Goal: Task Accomplishment & Management: Use online tool/utility

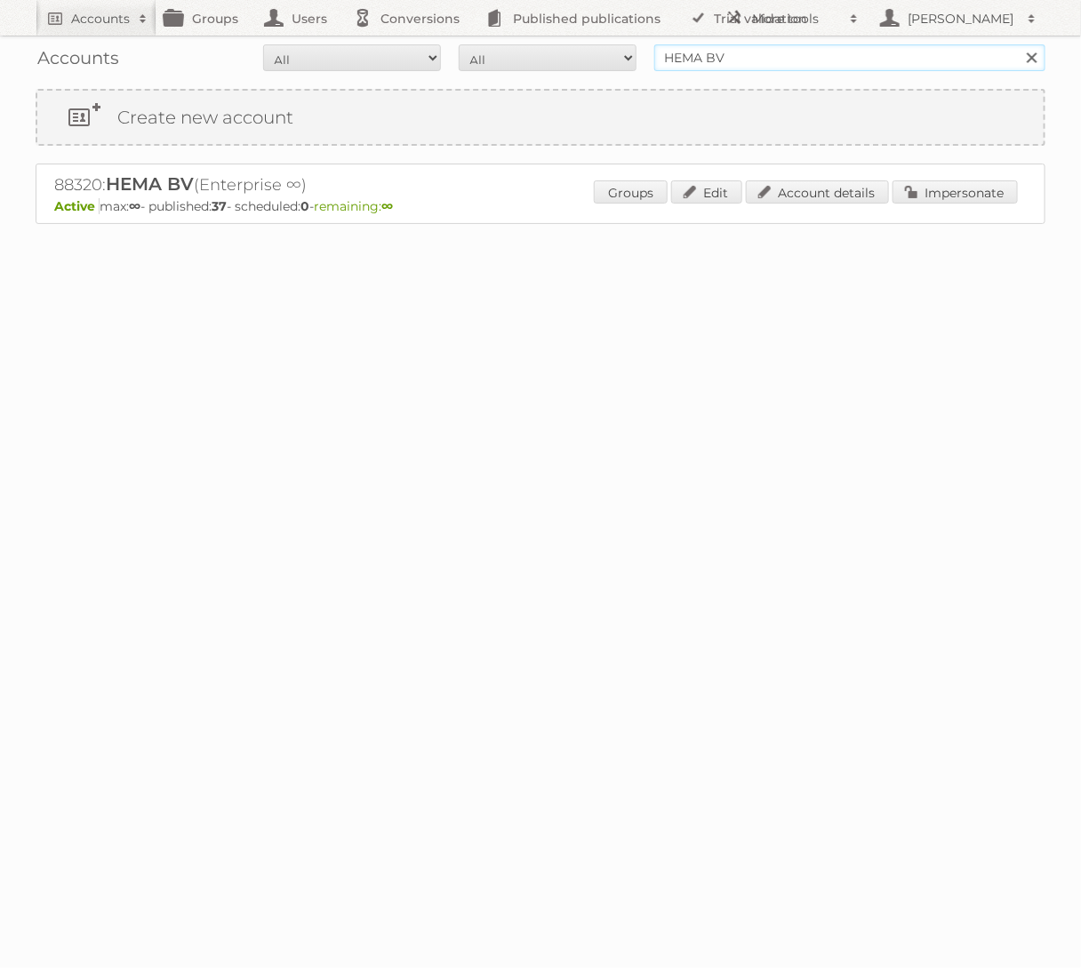
click at [822, 63] on input "HEMA BV" at bounding box center [849, 57] width 391 height 27
click at [747, 57] on input "HEMA BV" at bounding box center [849, 57] width 391 height 27
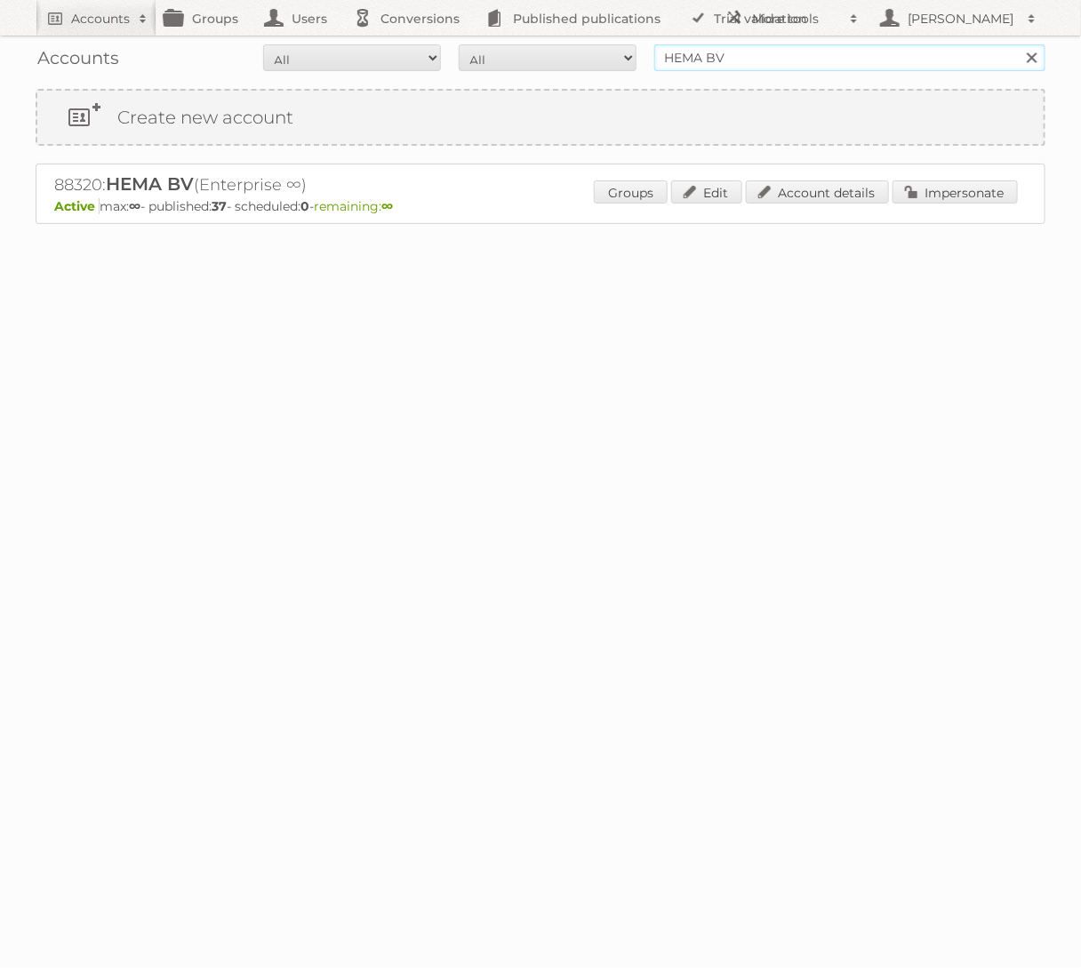
click at [747, 57] on input "HEMA BV" at bounding box center [849, 57] width 391 height 27
type input "Action PIA"
click at [1018, 44] on input "Search" at bounding box center [1031, 57] width 27 height 27
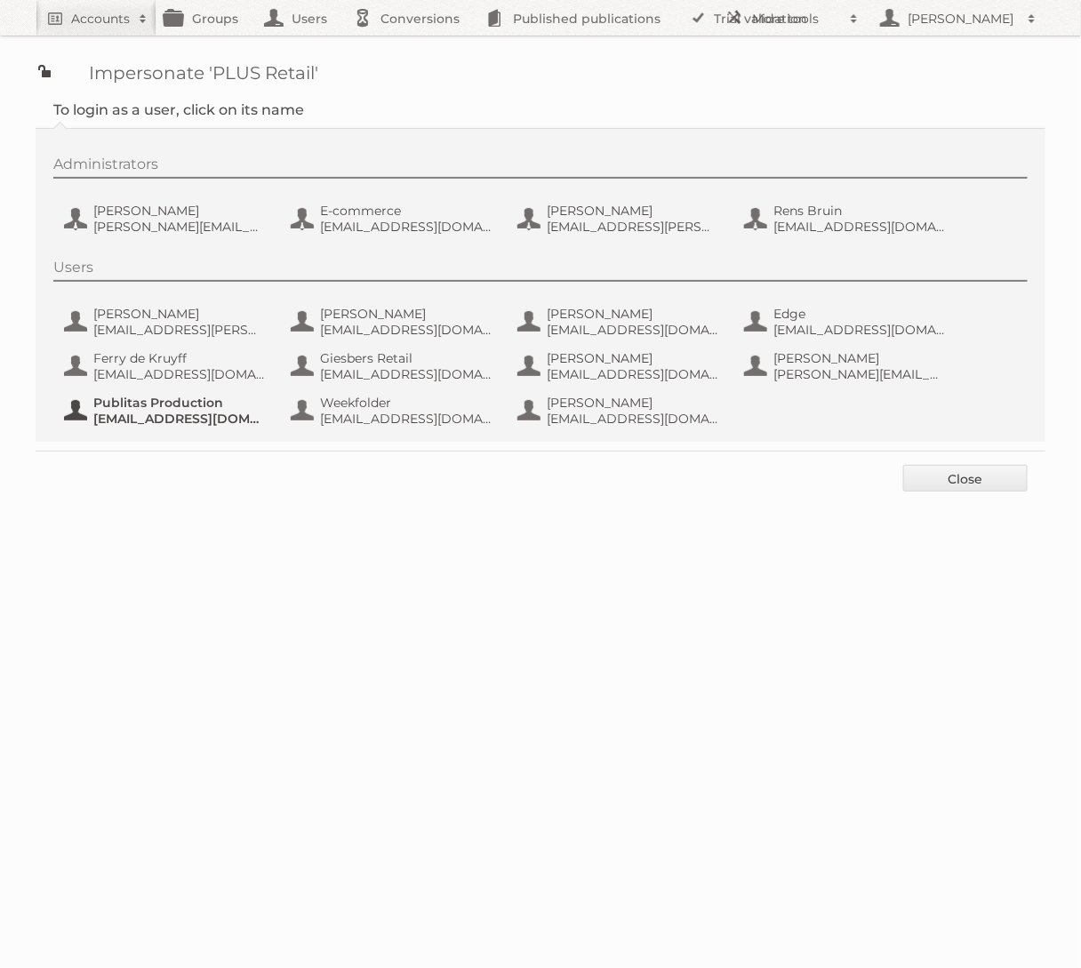
click at [111, 419] on span "fs+coop@publitas.com" at bounding box center [179, 419] width 173 height 16
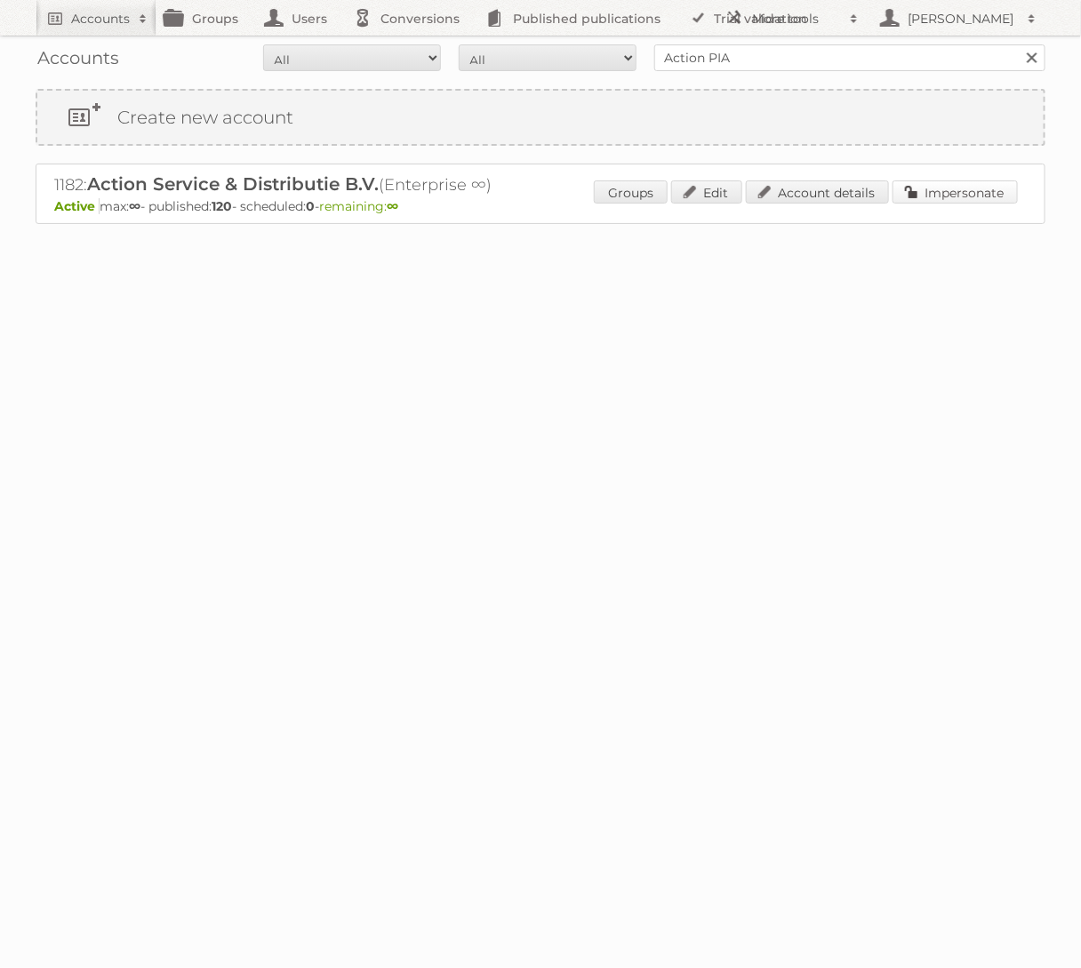
click at [979, 197] on link "Impersonate" at bounding box center [955, 192] width 125 height 23
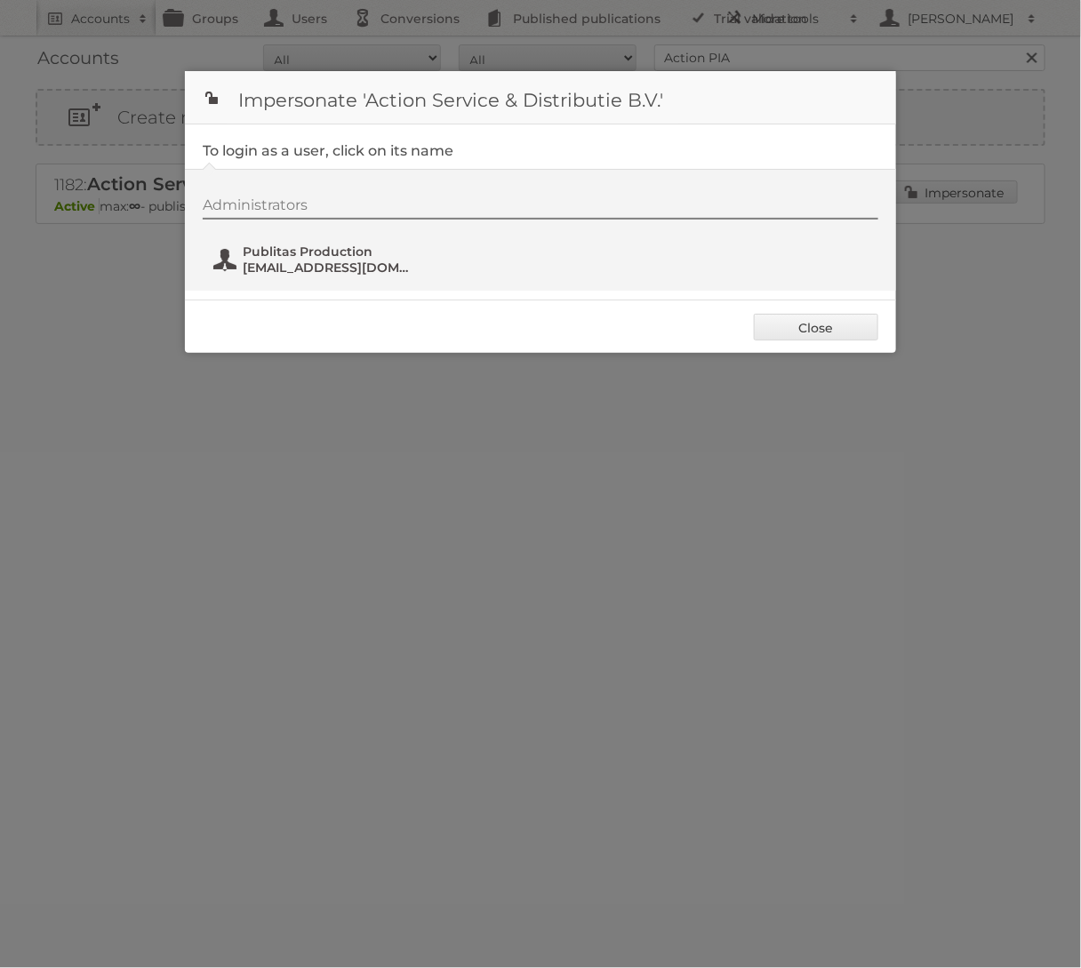
click at [363, 255] on span "Publitas Production" at bounding box center [329, 252] width 173 height 16
